Goal: Obtain resource: Download file/media

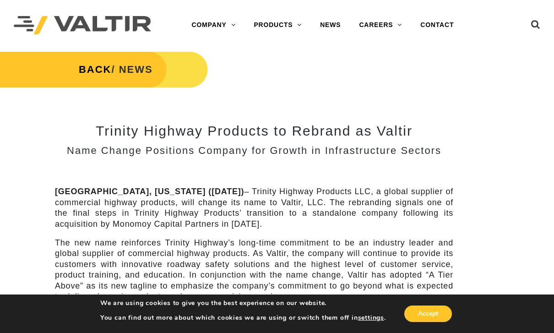
click at [285, 155] on link "GUARDRAIL" at bounding box center [302, 153] width 115 height 18
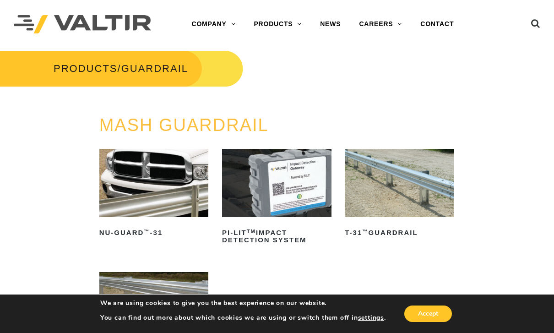
scroll to position [6, 0]
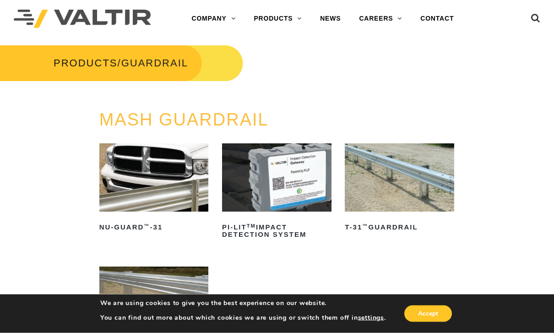
click at [393, 178] on img at bounding box center [399, 178] width 109 height 68
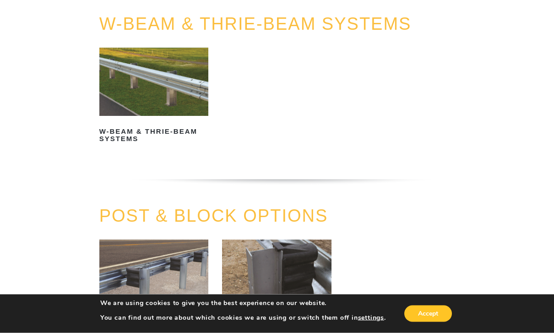
scroll to position [602, 0]
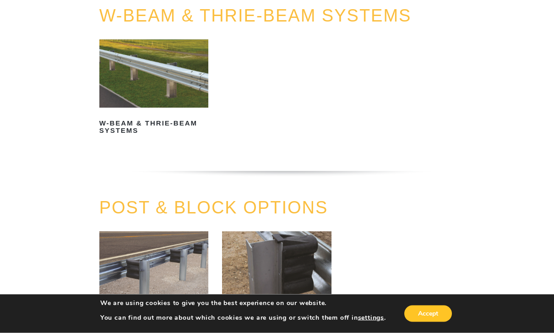
click at [131, 76] on img at bounding box center [153, 74] width 109 height 68
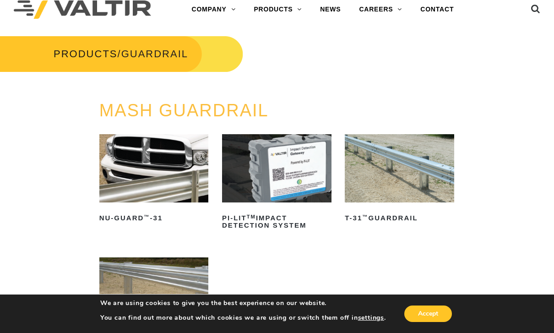
scroll to position [0, 0]
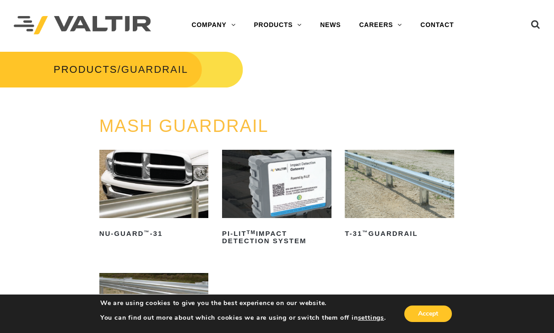
click at [293, 115] on link "END TERMINALS" at bounding box center [302, 117] width 115 height 18
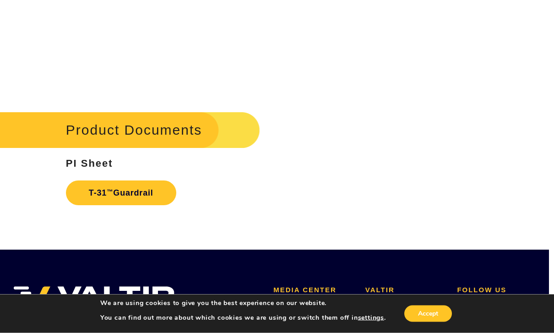
scroll to position [1313, 5]
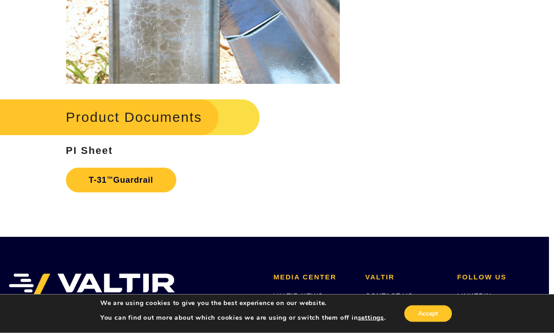
click at [157, 108] on h2 "Product Documents" at bounding box center [121, 117] width 277 height 43
click at [137, 178] on link "T-31 ™ Guardrail" at bounding box center [121, 180] width 110 height 25
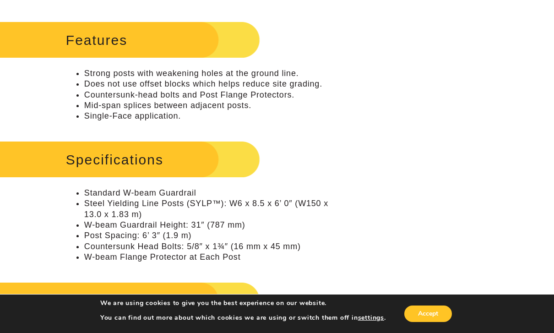
scroll to position [317, 5]
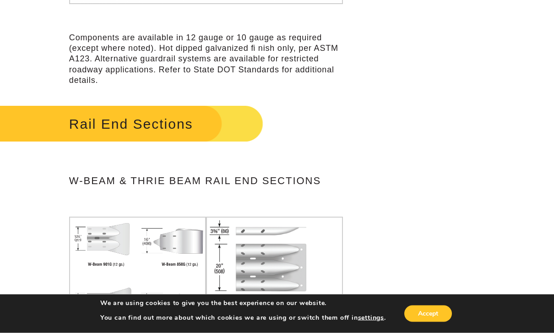
scroll to position [1503, 2]
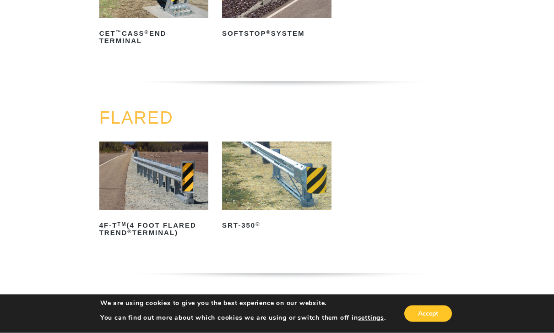
scroll to position [723, 0]
click at [270, 185] on img at bounding box center [276, 175] width 109 height 68
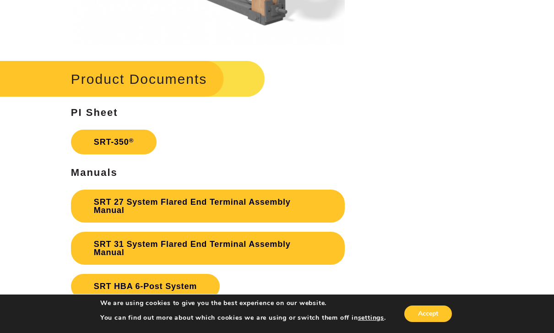
scroll to position [1453, 0]
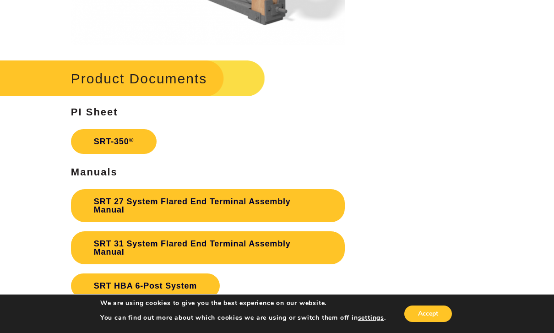
click at [246, 247] on link "SRT 31 System Flared End Terminal Assembly Manual" at bounding box center [208, 247] width 274 height 33
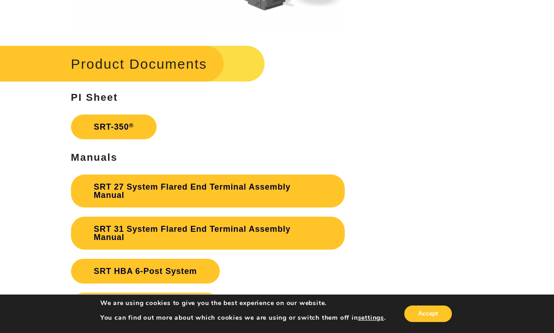
click at [106, 117] on link "SRT-350 ®" at bounding box center [114, 127] width 86 height 25
click at [106, 118] on link "SRT-350 ®" at bounding box center [114, 127] width 86 height 25
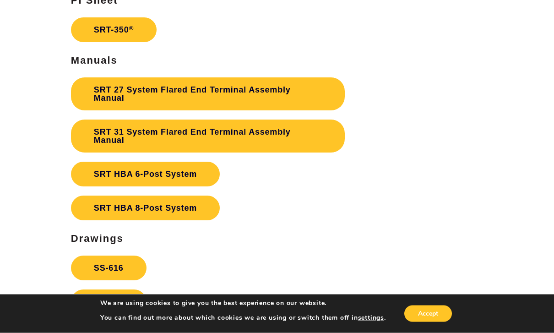
scroll to position [1565, 0]
click at [226, 131] on link "SRT 31 System Flared End Terminal Assembly Manual" at bounding box center [208, 136] width 274 height 33
